Goal: Navigation & Orientation: Find specific page/section

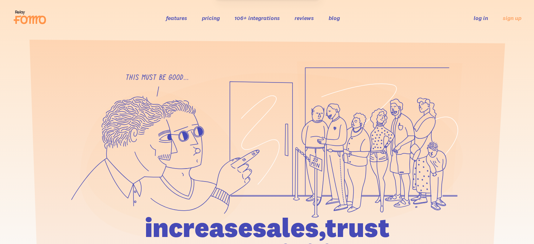
click at [481, 17] on link "log in" at bounding box center [481, 17] width 14 height 7
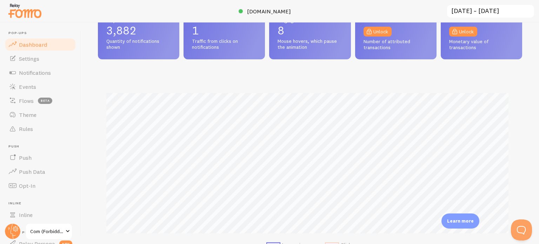
scroll to position [140, 0]
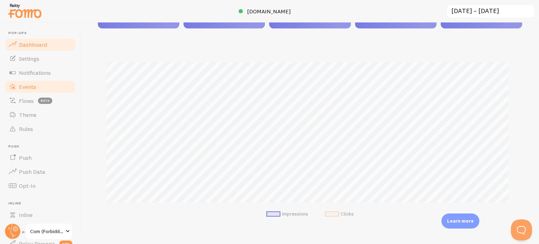
click at [43, 91] on link "Events" at bounding box center [40, 87] width 72 height 14
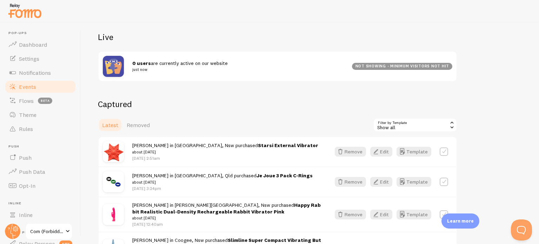
scroll to position [70, 0]
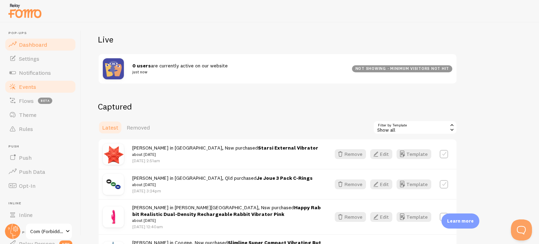
click at [42, 48] on link "Dashboard" at bounding box center [40, 45] width 72 height 14
